Goal: Task Accomplishment & Management: Complete application form

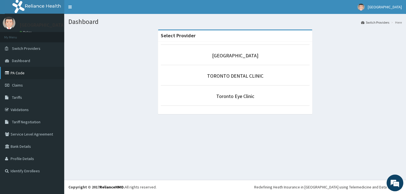
click at [20, 71] on link "PA Code" at bounding box center [32, 73] width 64 height 12
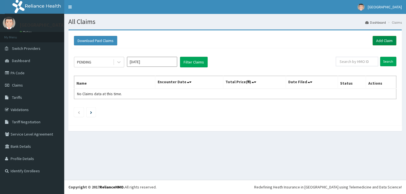
click at [379, 40] on link "Add Claim" at bounding box center [384, 40] width 24 height 9
click at [385, 42] on link "Add Claim" at bounding box center [384, 40] width 24 height 9
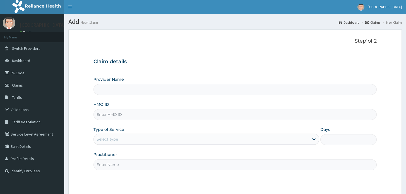
click at [28, 72] on link "PA Code" at bounding box center [32, 73] width 64 height 12
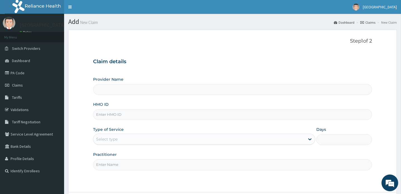
click at [129, 87] on input "Provider Name" at bounding box center [232, 89] width 279 height 11
click at [109, 117] on input "HMO ID" at bounding box center [232, 114] width 279 height 11
type input "[GEOGRAPHIC_DATA]"
type input "OH"
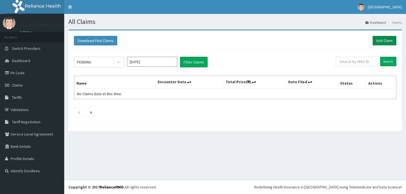
click at [381, 41] on link "Add Claim" at bounding box center [384, 40] width 24 height 9
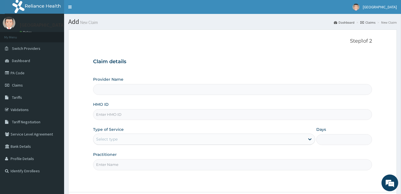
type input "[GEOGRAPHIC_DATA]"
click at [144, 117] on input "HMO ID" at bounding box center [232, 114] width 279 height 11
type input "OHT/11630/A"
click at [123, 138] on div "Select type" at bounding box center [199, 139] width 212 height 9
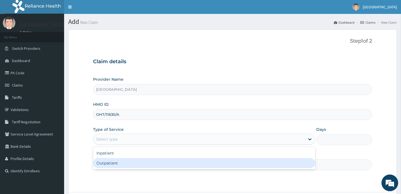
click at [110, 167] on div "Outpatient" at bounding box center [204, 163] width 222 height 10
type input "1"
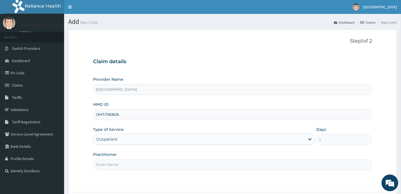
click at [115, 168] on input "Practitioner" at bounding box center [232, 165] width 279 height 11
type input "DOCTOR LAWRENCE OKOSA"
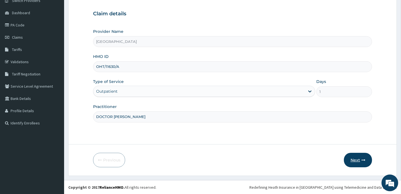
click at [356, 156] on button "Next" at bounding box center [358, 160] width 28 height 15
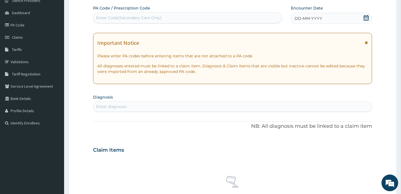
click at [205, 15] on div "Enter Code(Secondary Care Only)" at bounding box center [187, 17] width 189 height 9
paste input "PA/A7FF54"
type input "PA/A7FF54"
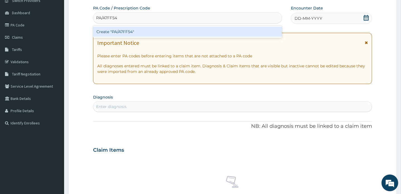
click at [198, 28] on div "Create "PA/A7FF54"" at bounding box center [187, 32] width 189 height 10
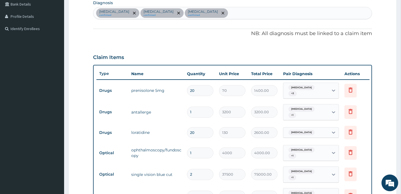
scroll to position [0, 0]
